Goal: Navigation & Orientation: Find specific page/section

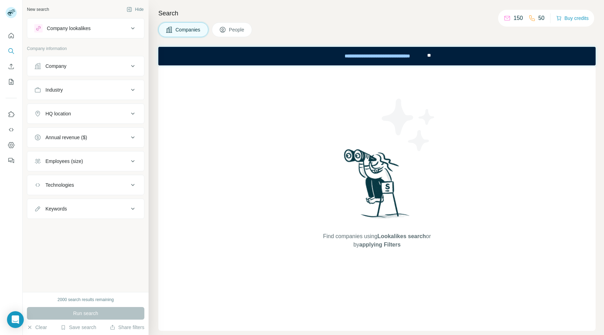
click at [513, 18] on p "150" at bounding box center [517, 18] width 9 height 8
click at [506, 18] on icon at bounding box center [507, 17] width 6 height 2
click at [82, 63] on div "Company" at bounding box center [81, 66] width 94 height 7
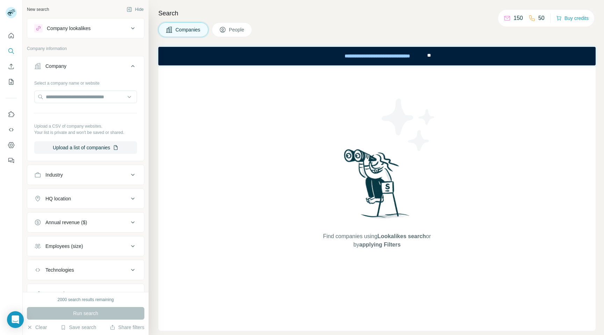
click at [94, 65] on div "Company" at bounding box center [81, 66] width 94 height 7
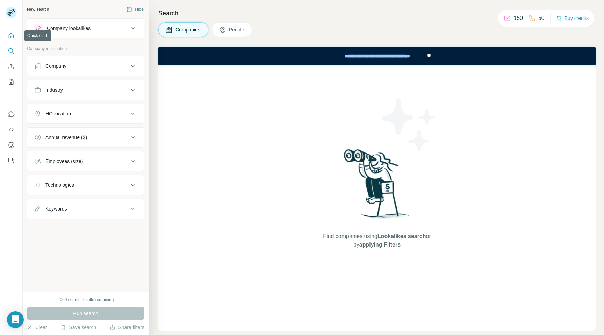
click at [11, 37] on icon "Quick start" at bounding box center [11, 35] width 7 height 7
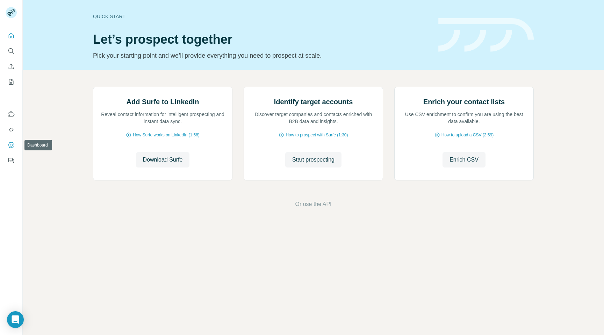
click at [13, 145] on icon "Dashboard" at bounding box center [11, 144] width 7 height 7
